Goal: Information Seeking & Learning: Learn about a topic

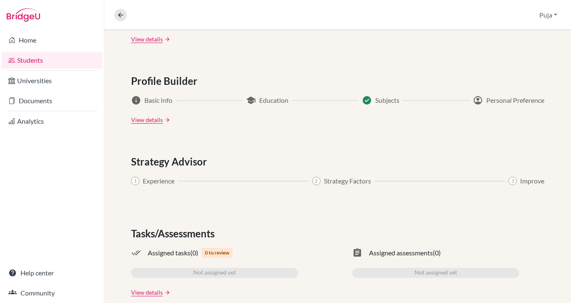
scroll to position [432, 0]
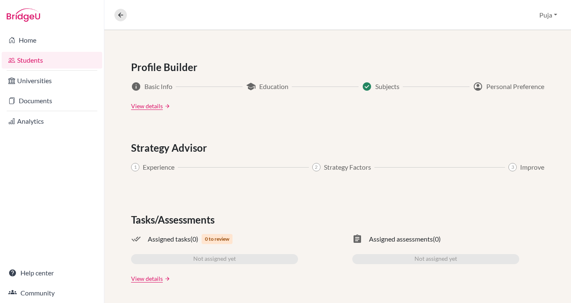
click at [152, 108] on link "View details" at bounding box center [147, 105] width 32 height 9
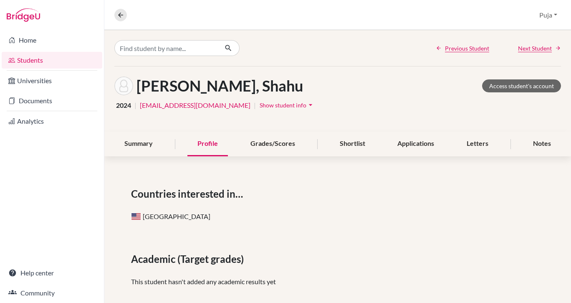
click at [283, 150] on div "Grades/Scores" at bounding box center [273, 144] width 65 height 25
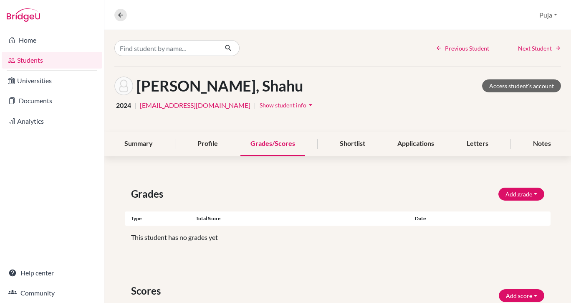
click at [482, 144] on div "Letters" at bounding box center [478, 144] width 42 height 25
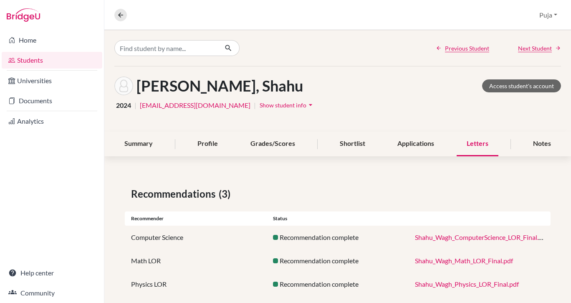
click at [152, 148] on div "Summary" at bounding box center [138, 144] width 48 height 25
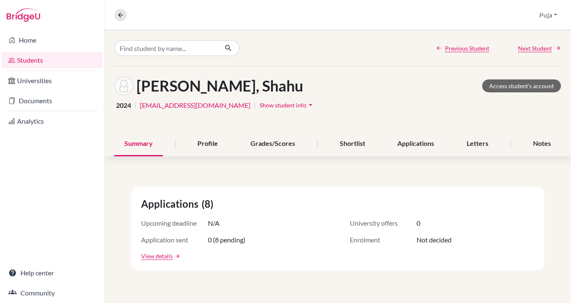
click at [322, 89] on div "[PERSON_NAME] Access student's account" at bounding box center [337, 85] width 447 height 19
click at [554, 15] on button "Puja" at bounding box center [548, 15] width 25 height 16
click at [527, 74] on button "Log out" at bounding box center [530, 67] width 66 height 13
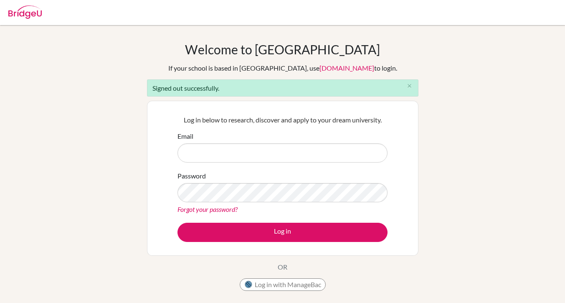
type input "[EMAIL_ADDRESS][DOMAIN_NAME]"
click at [410, 86] on icon "close" at bounding box center [409, 86] width 6 height 6
